Goal: Information Seeking & Learning: Learn about a topic

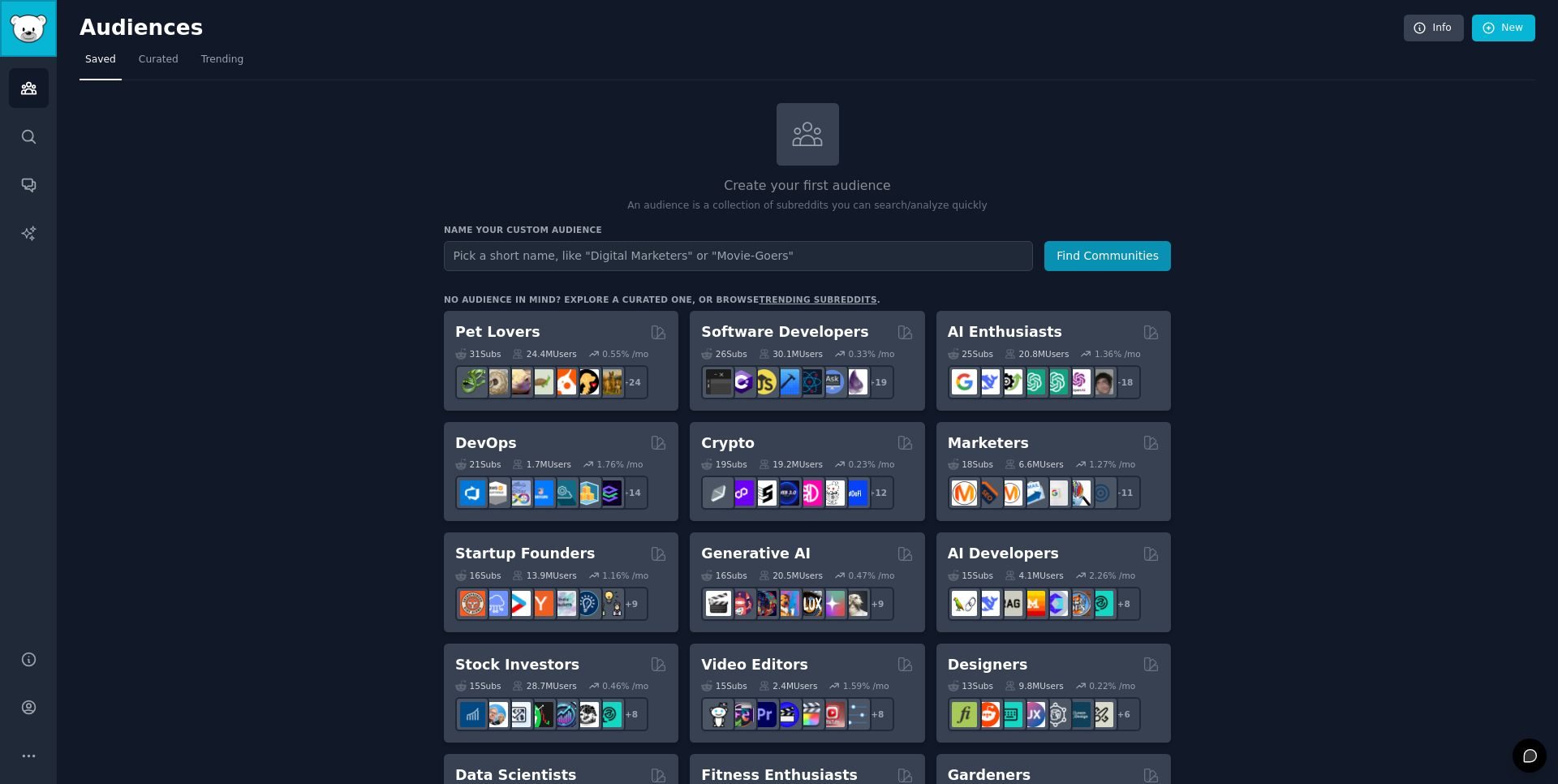
click at [35, 35] on img "Sidebar" at bounding box center [28, 28] width 37 height 28
click at [26, 702] on icon "Sidebar" at bounding box center [28, 706] width 17 height 17
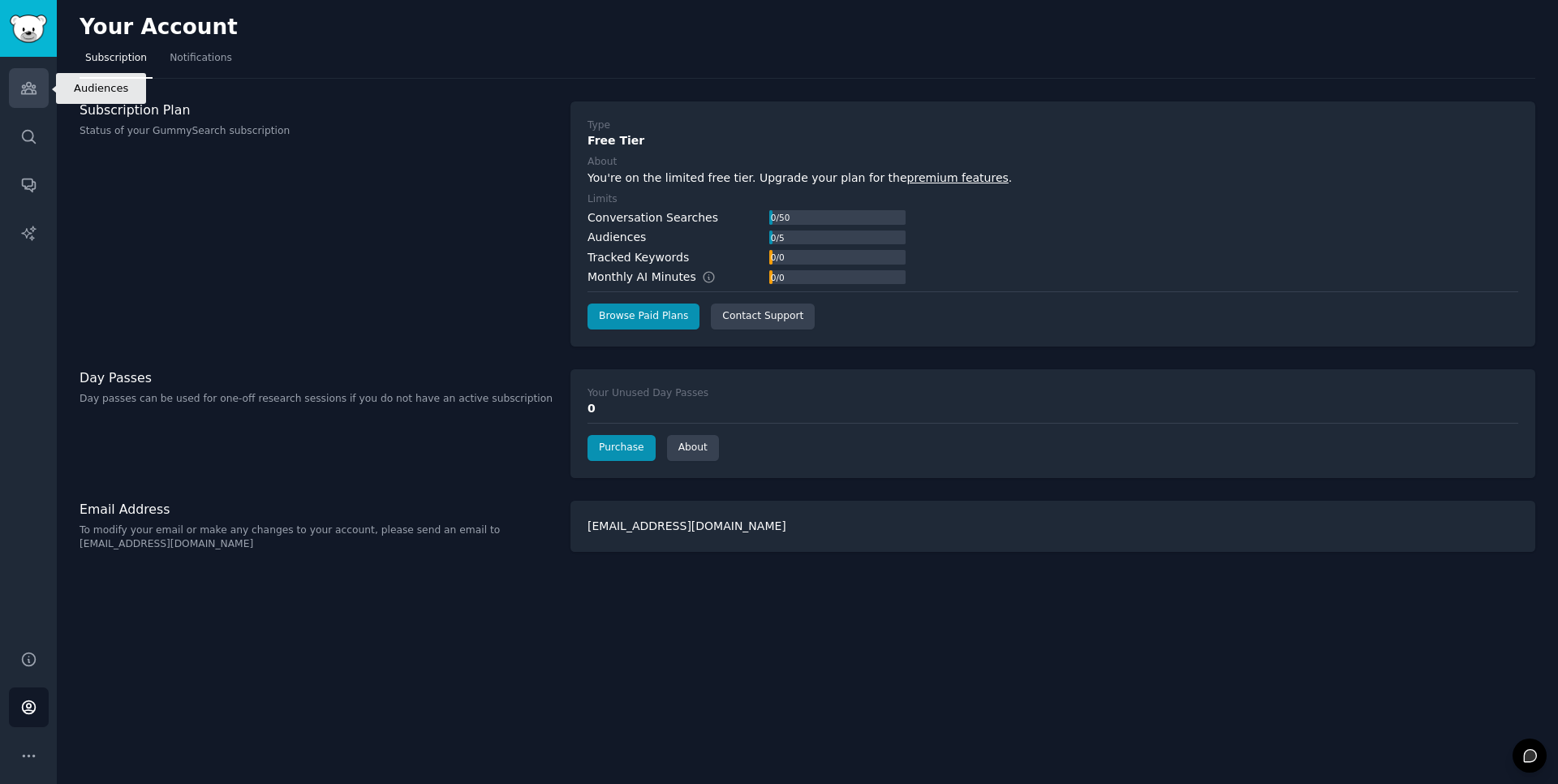
click at [26, 93] on icon "Sidebar" at bounding box center [28, 88] width 17 height 17
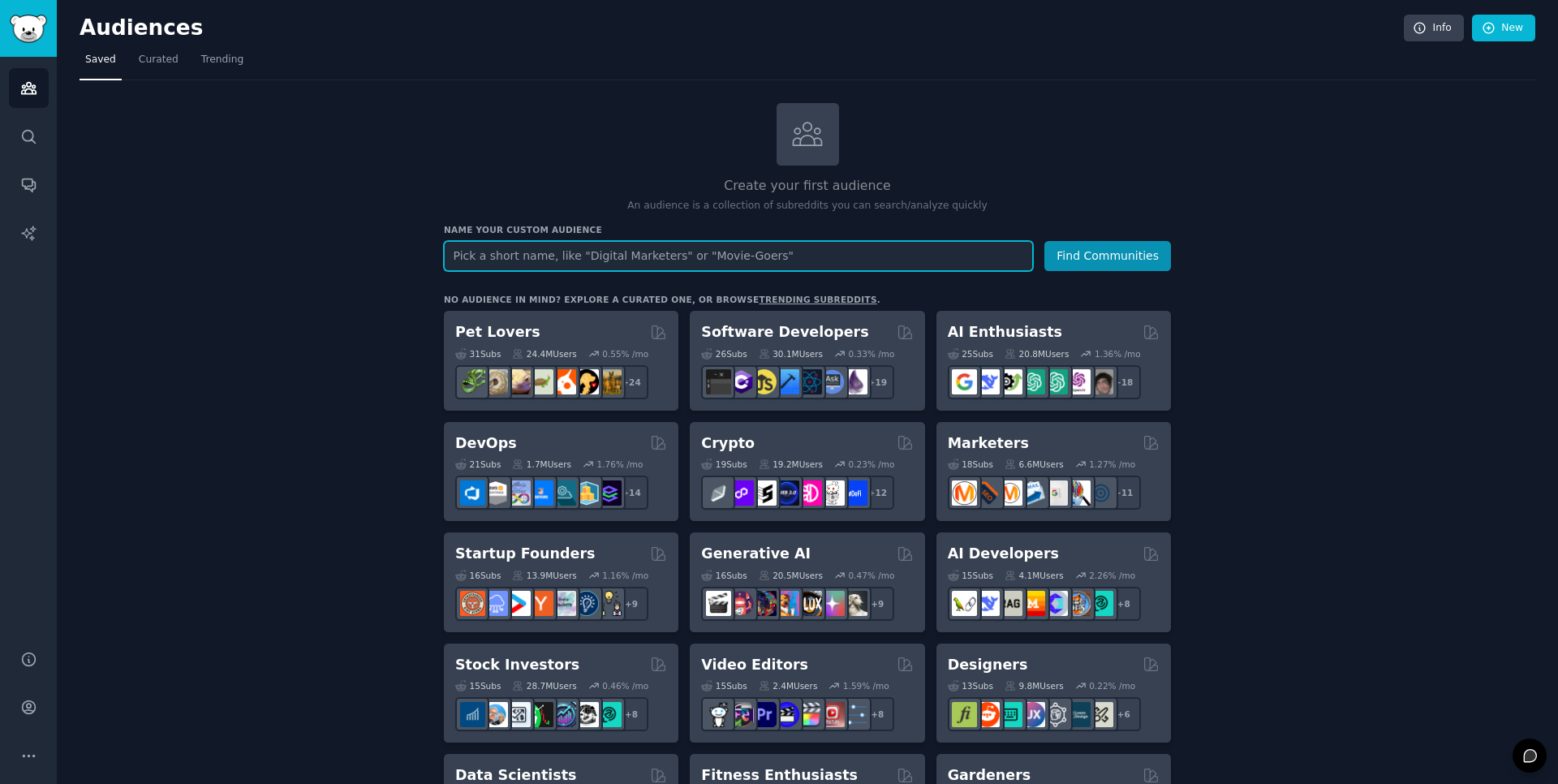
paste input "r/ArtificialInteligence"
type input "r/ArtificialInteligence"
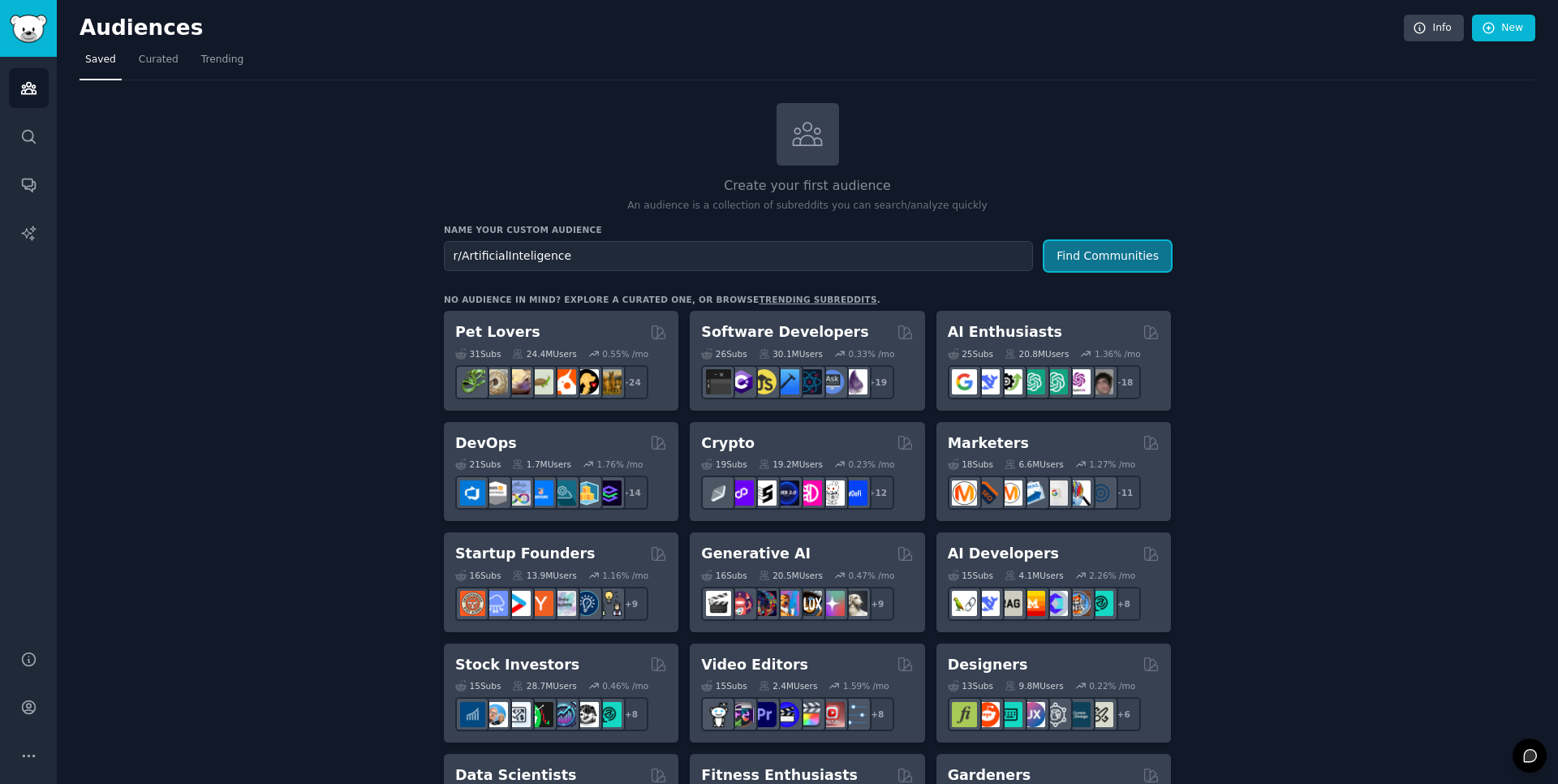
click at [1085, 257] on button "Find Communities" at bounding box center [1108, 255] width 127 height 30
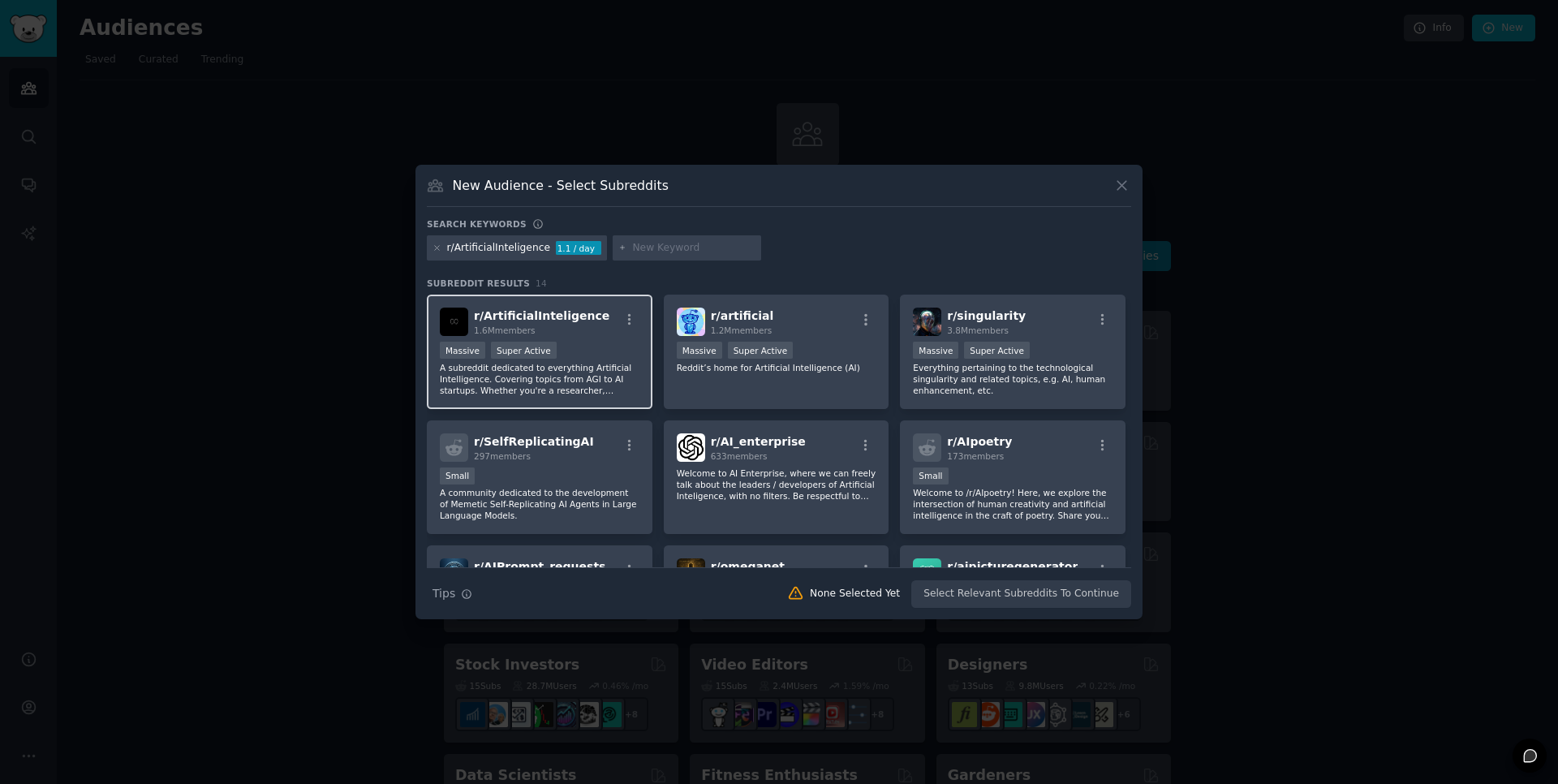
click at [597, 332] on div "r/ ArtificialInteligence 1.6M members" at bounding box center [539, 321] width 200 height 28
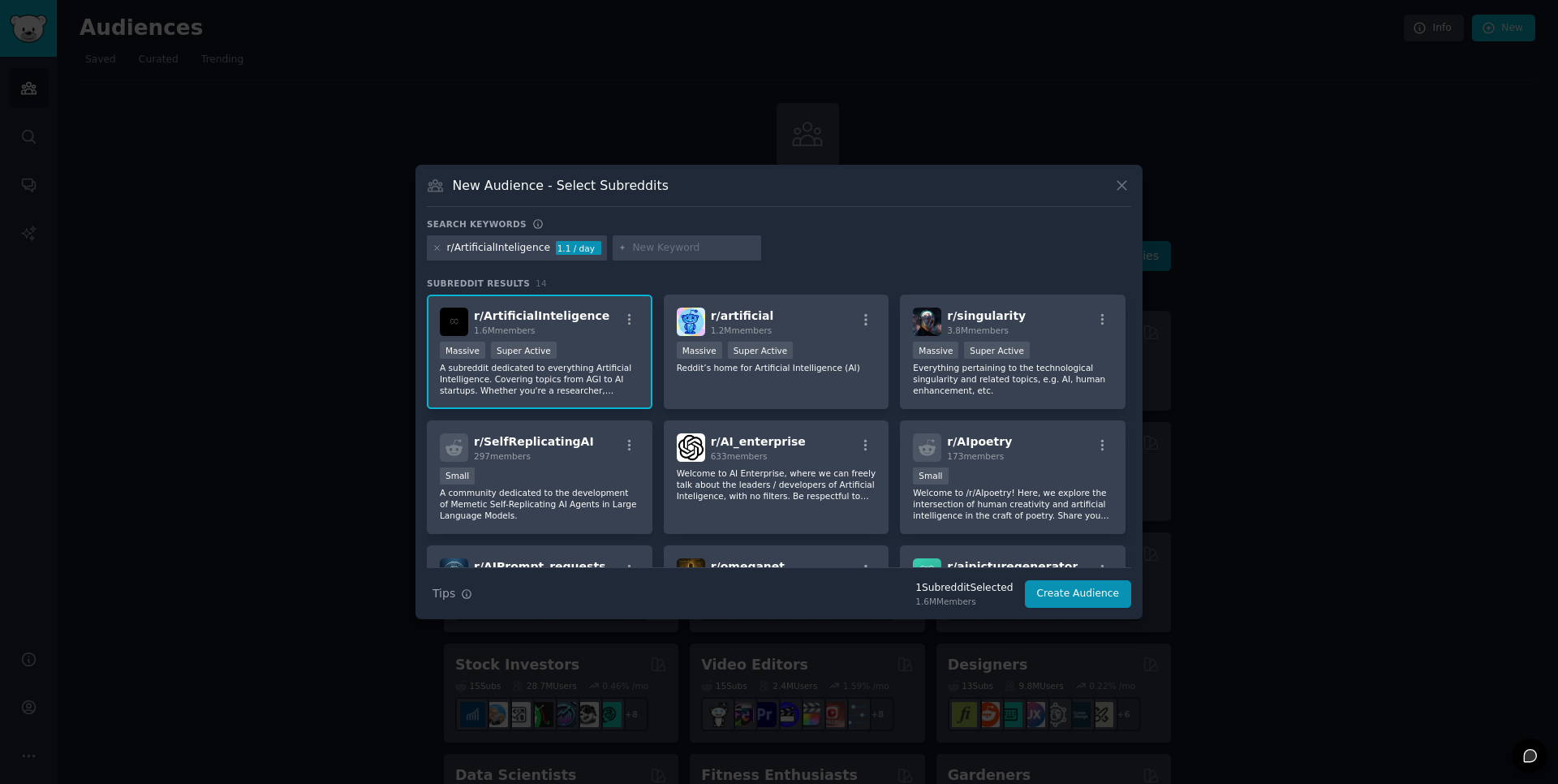
click at [560, 316] on span "r/ ArtificialInteligence" at bounding box center [541, 315] width 135 height 13
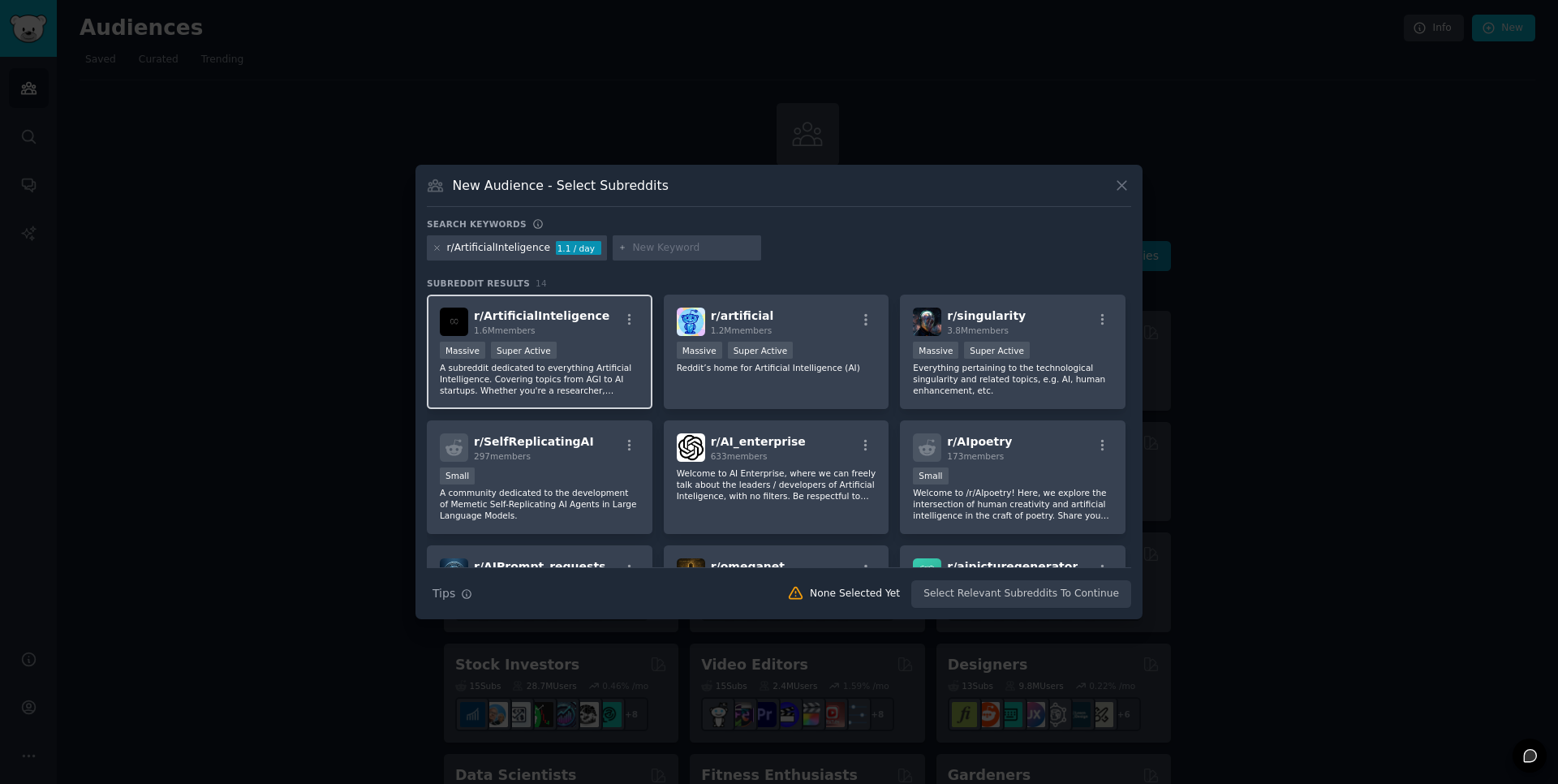
click at [560, 316] on span "r/ ArtificialInteligence" at bounding box center [541, 315] width 135 height 13
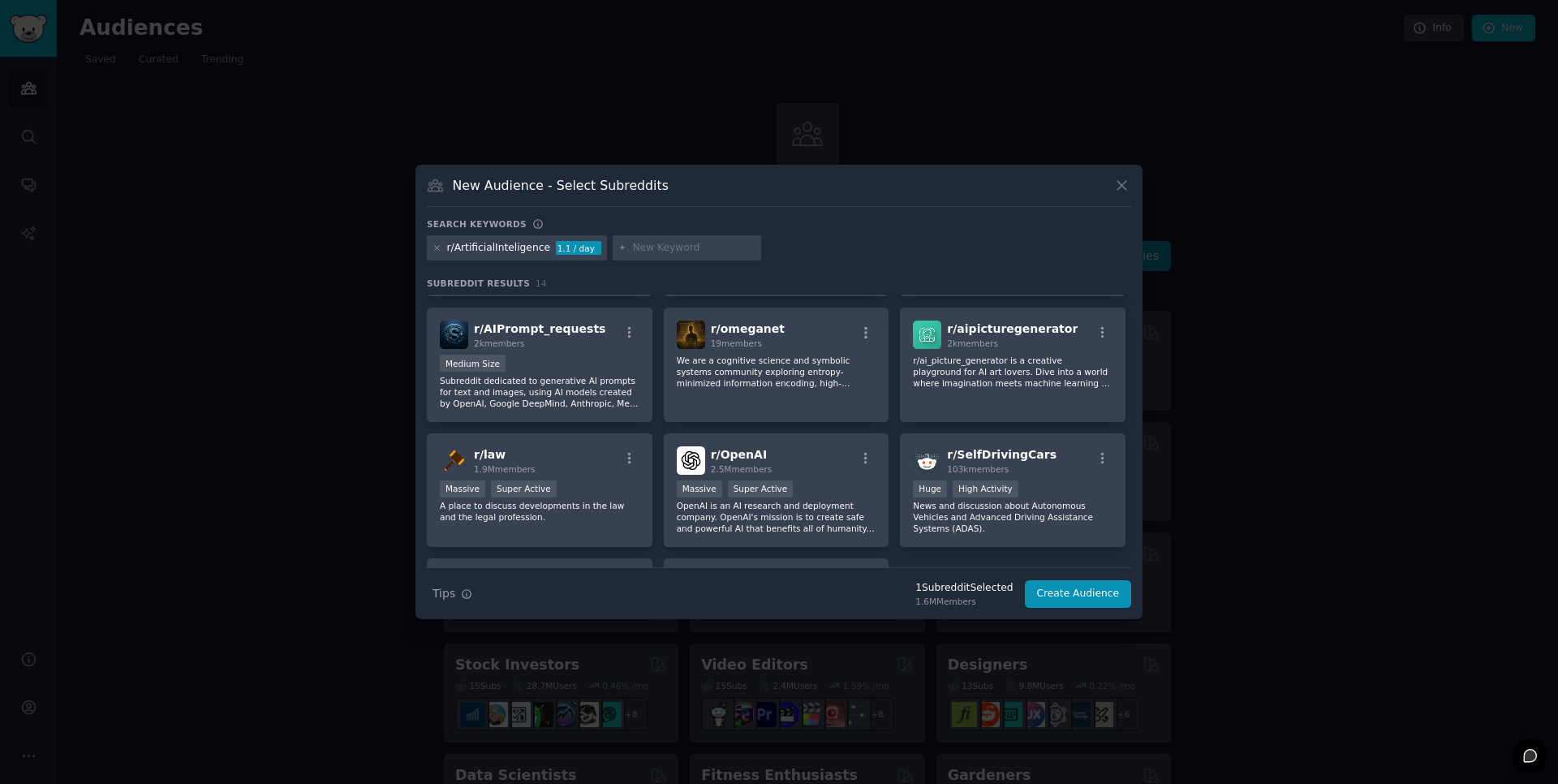
scroll to position [278, 0]
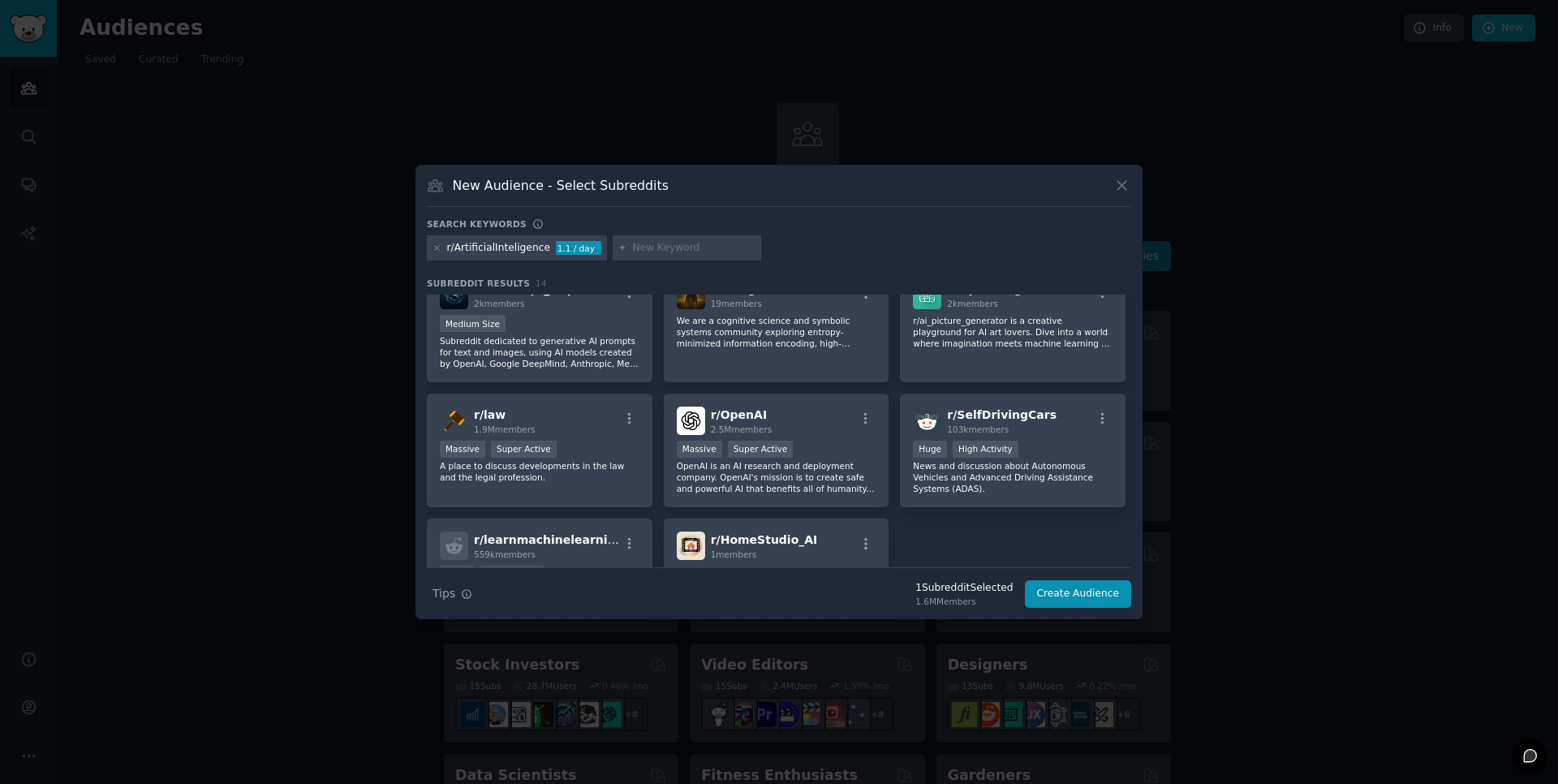
drag, startPoint x: 1138, startPoint y: 618, endPoint x: 1206, endPoint y: 659, distance: 79.4
click at [1206, 659] on div at bounding box center [779, 392] width 1558 height 784
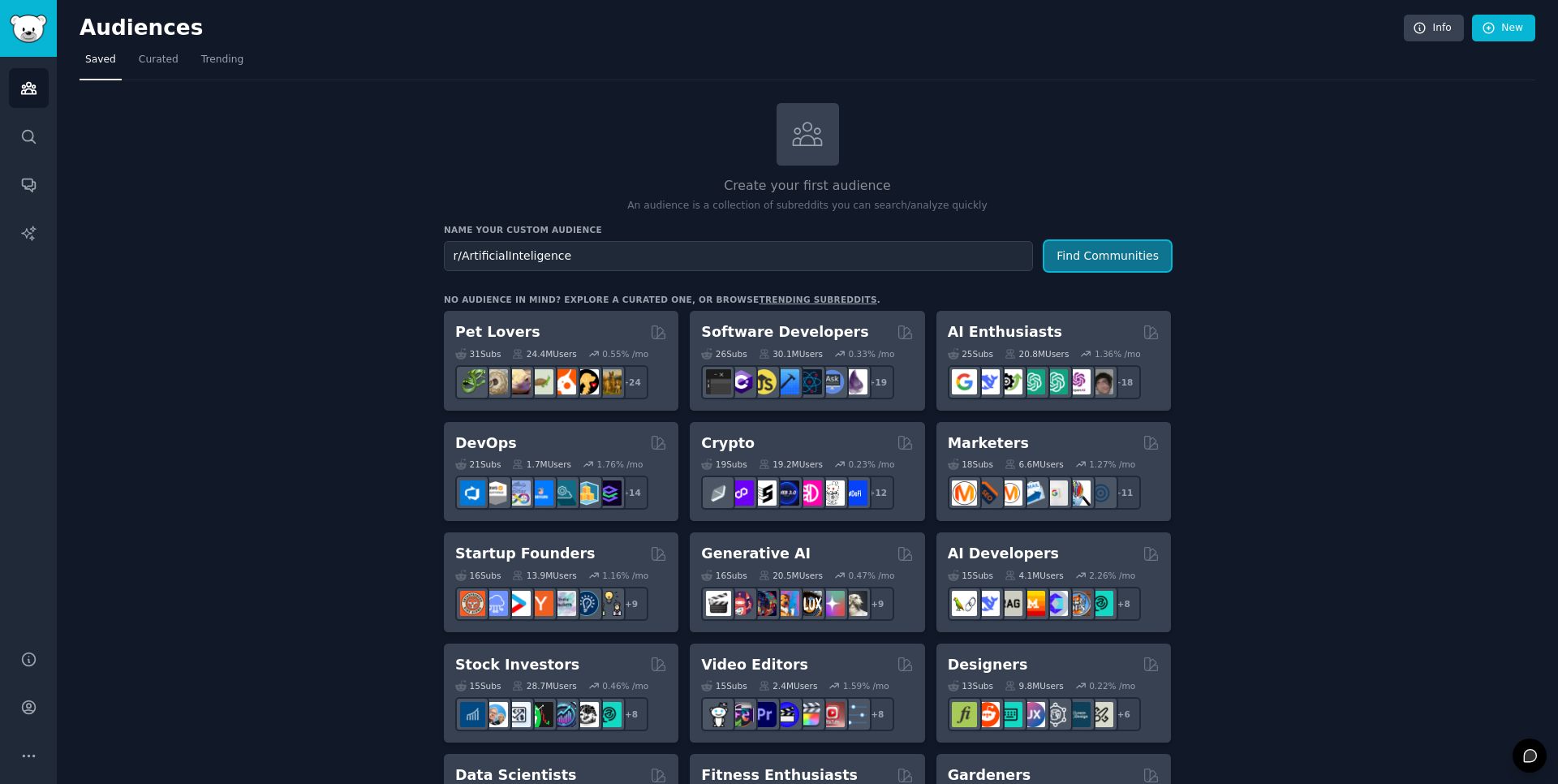
click at [1094, 258] on button "Find Communities" at bounding box center [1108, 255] width 127 height 30
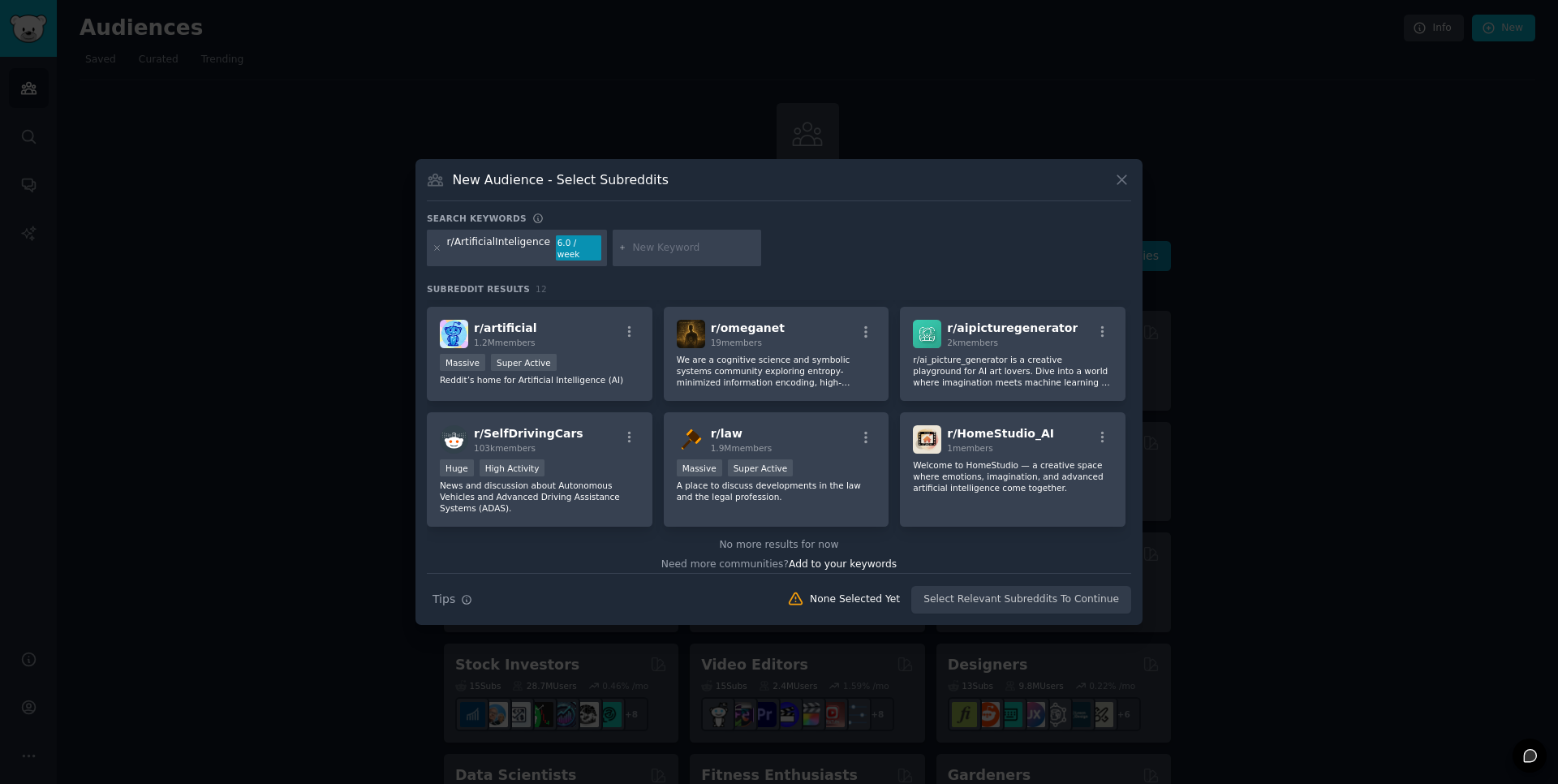
scroll to position [254, 0]
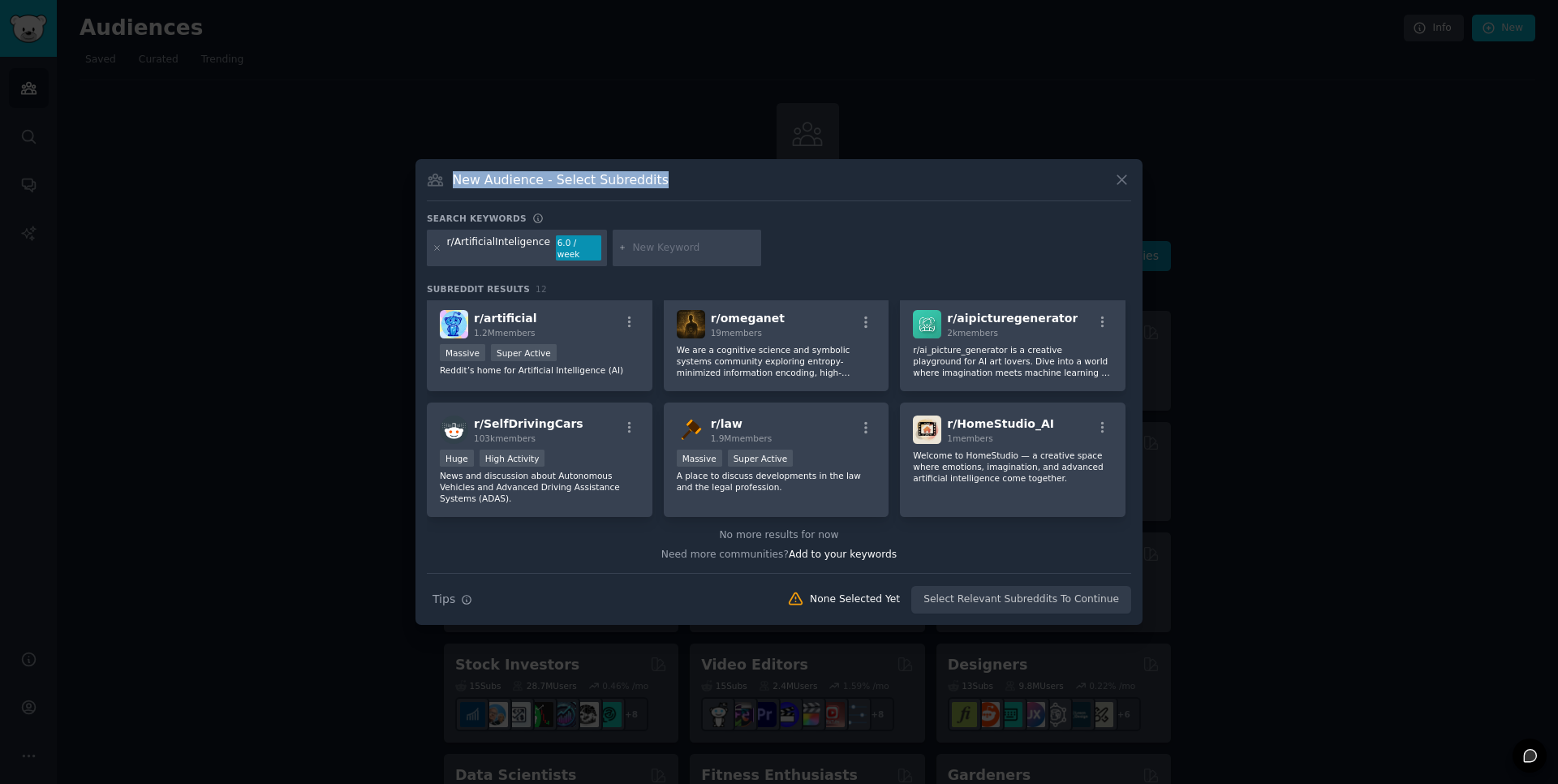
drag, startPoint x: 809, startPoint y: 183, endPoint x: 670, endPoint y: 98, distance: 162.9
click at [670, 98] on div "​ New Audience - Select Subreddits Search keywords r/ArtificialInteligence 6.0 …" at bounding box center [779, 392] width 1546 height 784
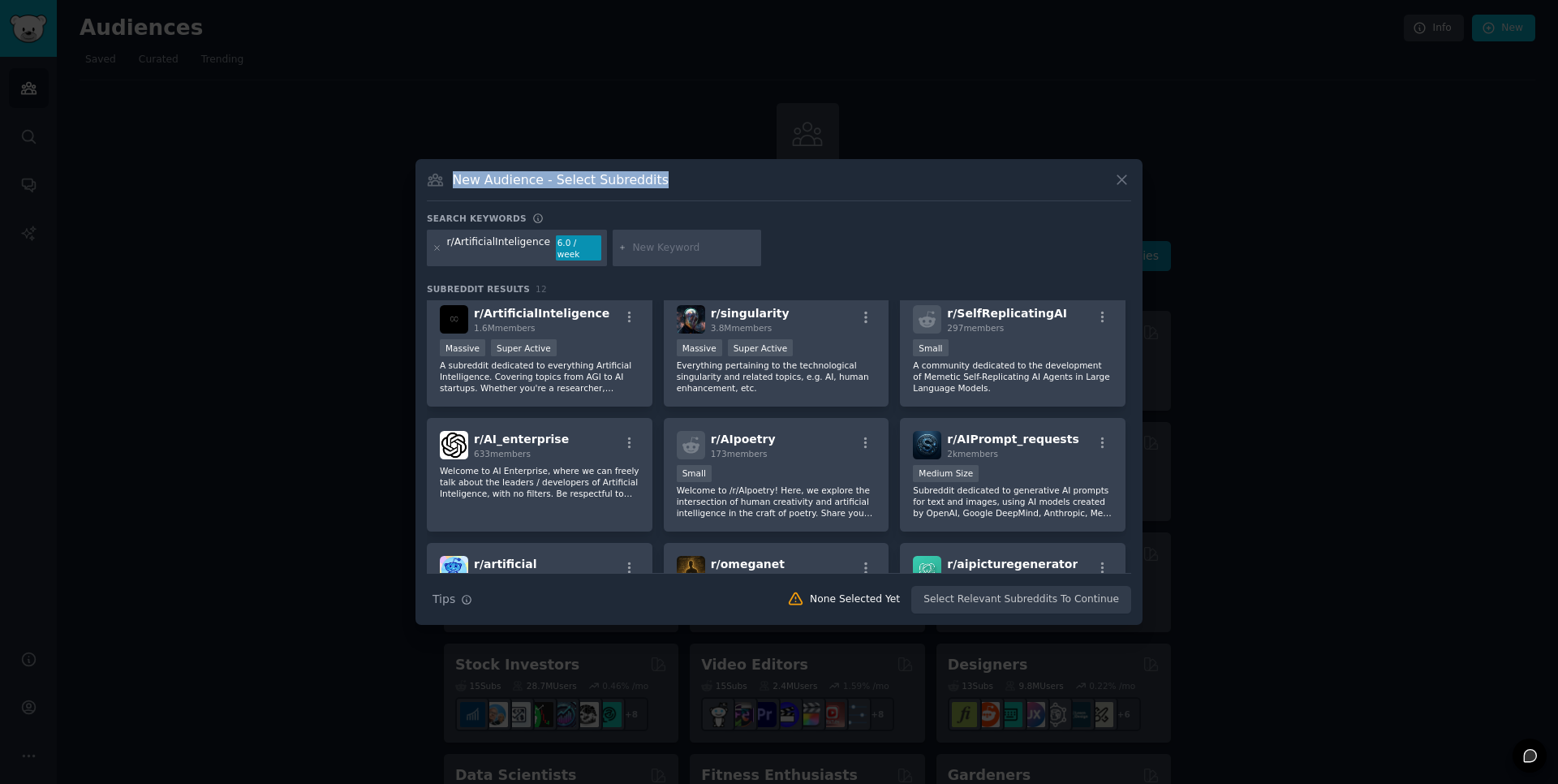
scroll to position [0, 0]
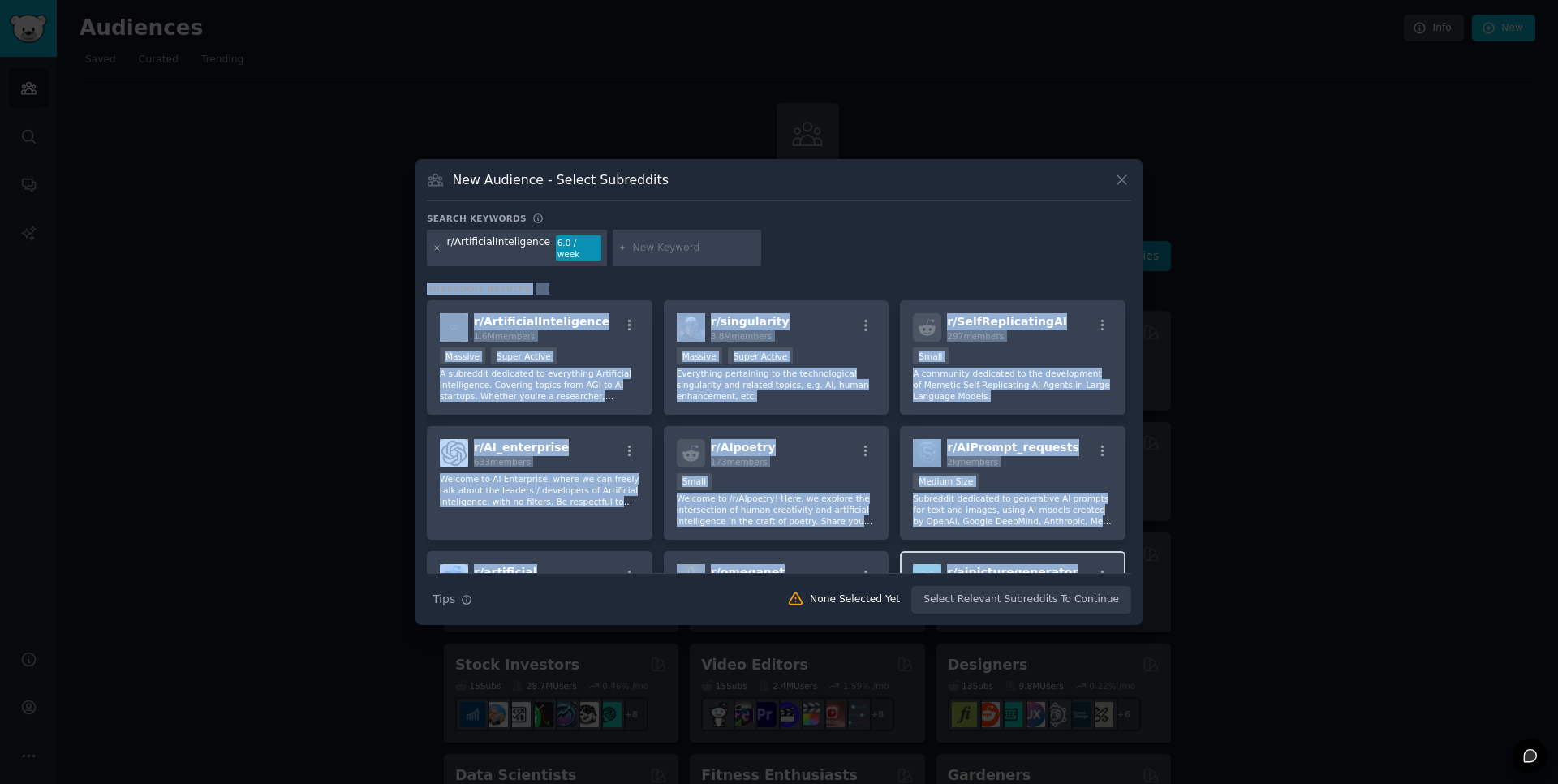
drag, startPoint x: 425, startPoint y: 279, endPoint x: 1084, endPoint y: 548, distance: 711.8
click at [1084, 548] on div "New Audience - Select Subreddits Search keywords r/ArtificialInteligence 6.0 / …" at bounding box center [779, 392] width 727 height 467
drag, startPoint x: 1108, startPoint y: 483, endPoint x: 448, endPoint y: 300, distance: 684.9
click at [448, 300] on div "r/ ArtificialInteligence 1.6M members >= 95th percentile for submissions / day …" at bounding box center [779, 535] width 704 height 470
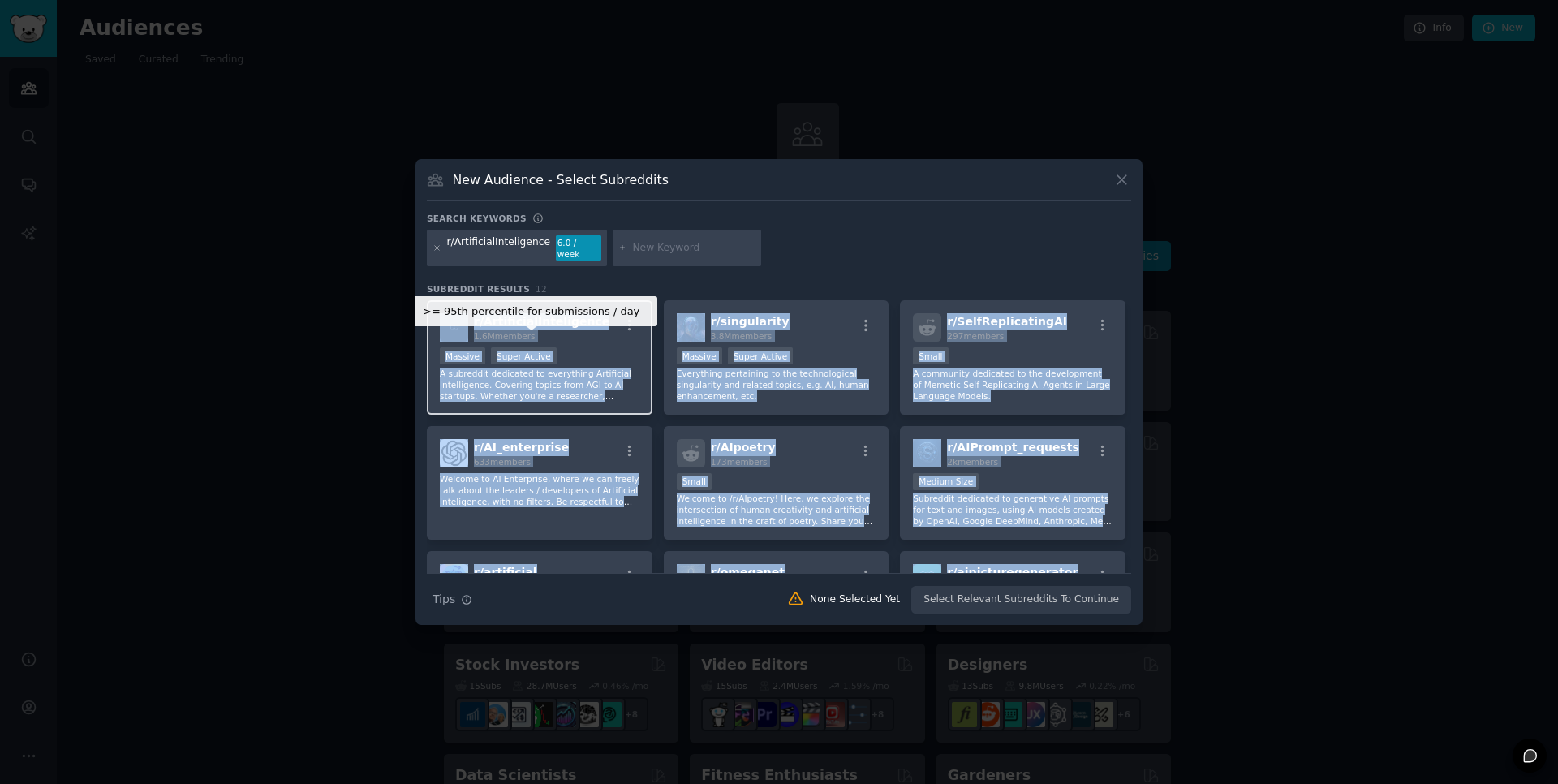
copy div "l/ IpsumdolorSitametcons 4.8A elitsed >= 26do eiusmodtem inc utlaboreetd / mag …"
